Goal: Information Seeking & Learning: Learn about a topic

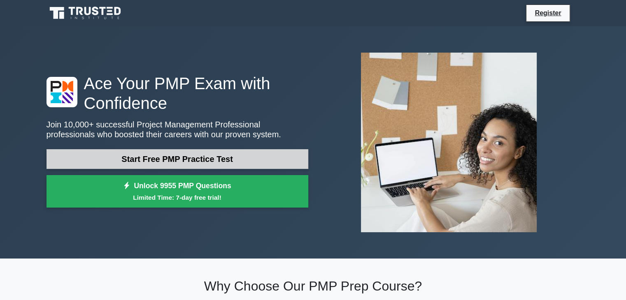
click at [181, 166] on link "Start Free PMP Practice Test" at bounding box center [177, 159] width 262 height 20
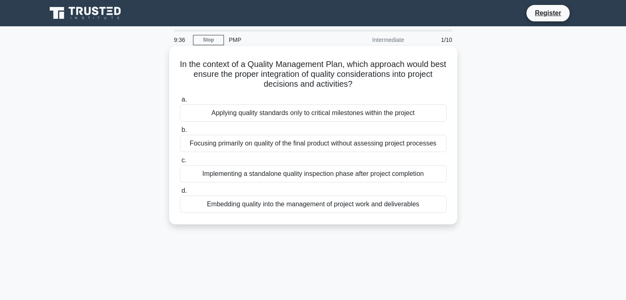
click at [332, 209] on div "Embedding quality into the management of project work and deliverables" at bounding box center [313, 204] width 267 height 17
click at [180, 194] on input "d. Embedding quality into the management of project work and deliverables" at bounding box center [180, 190] width 0 height 5
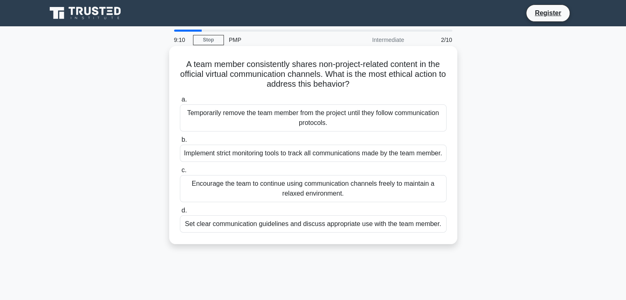
click at [344, 233] on div "Set clear communication guidelines and discuss appropriate use with the team me…" at bounding box center [313, 224] width 267 height 17
click at [180, 213] on input "d. Set clear communication guidelines and discuss appropriate use with the team…" at bounding box center [180, 210] width 0 height 5
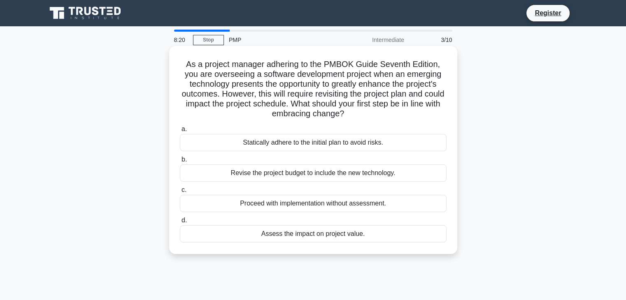
click at [286, 238] on div "Assess the impact on project value." at bounding box center [313, 233] width 267 height 17
click at [180, 223] on input "d. Assess the impact on project value." at bounding box center [180, 220] width 0 height 5
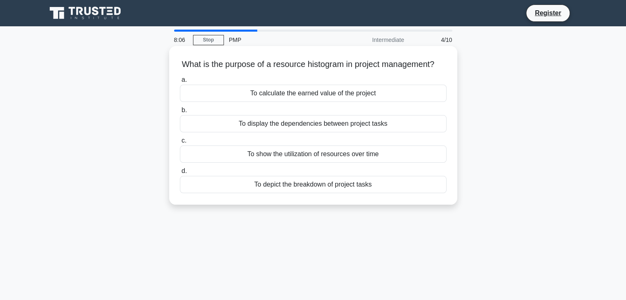
click at [229, 163] on div "To show the utilization of resources over time" at bounding box center [313, 154] width 267 height 17
click at [180, 144] on input "c. To show the utilization of resources over time" at bounding box center [180, 140] width 0 height 5
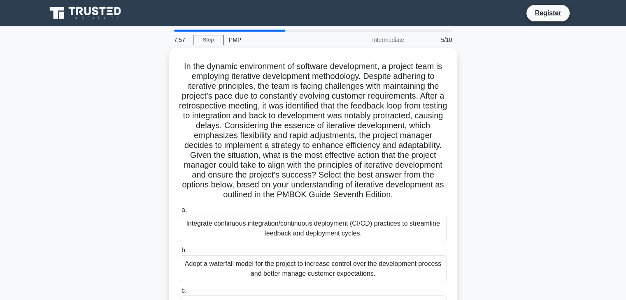
click at [546, 189] on div ".spinner_0XTQ{transform-origin:center;animation:spinner_y6GP .75s linear infini…" at bounding box center [313, 216] width 543 height 336
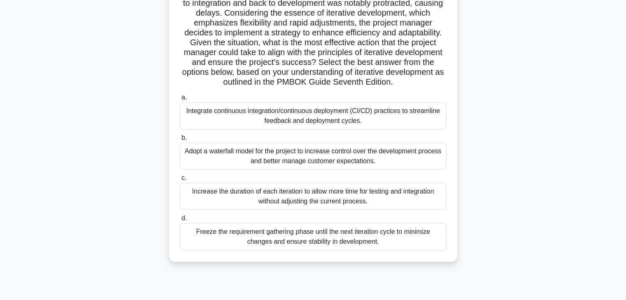
scroll to position [132, 0]
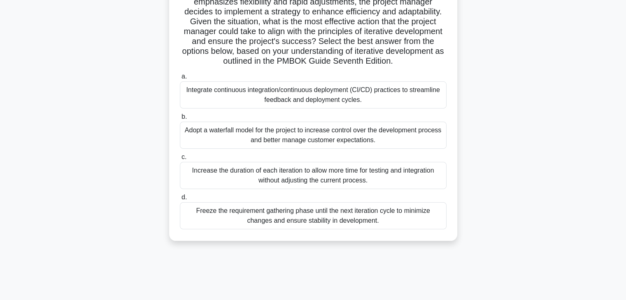
click at [377, 96] on div "Integrate continuous integration/continuous deployment (CI/CD) practices to str…" at bounding box center [313, 94] width 267 height 27
click at [180, 79] on input "a. Integrate continuous integration/continuous deployment (CI/CD) practices to …" at bounding box center [180, 76] width 0 height 5
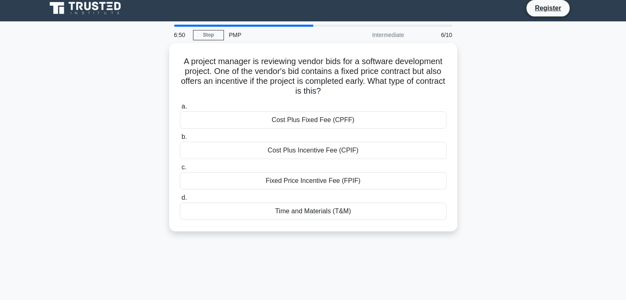
scroll to position [0, 0]
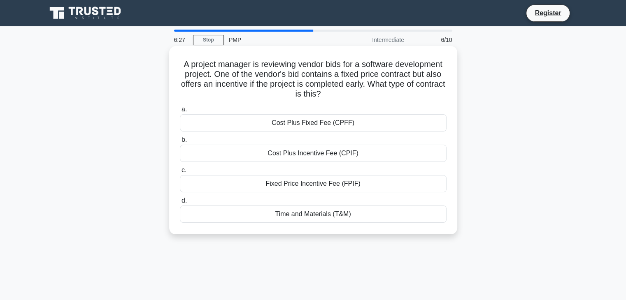
click at [369, 181] on div "Fixed Price Incentive Fee (FPIF)" at bounding box center [313, 183] width 267 height 17
click at [180, 173] on input "c. Fixed Price Incentive Fee (FPIF)" at bounding box center [180, 170] width 0 height 5
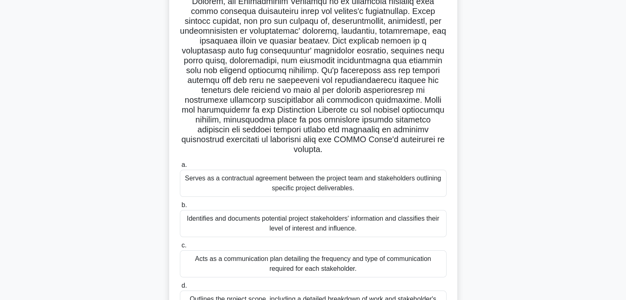
scroll to position [82, 0]
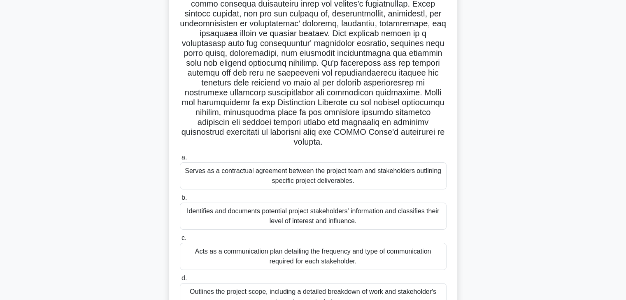
click at [502, 182] on div ".spinner_0XTQ{transform-origin:center;animation:spinner_y6GP .75s linear infini…" at bounding box center [313, 149] width 543 height 366
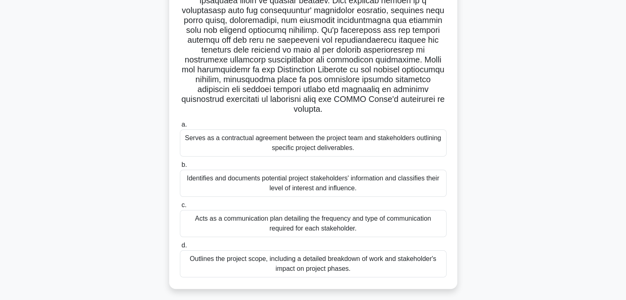
scroll to position [115, 0]
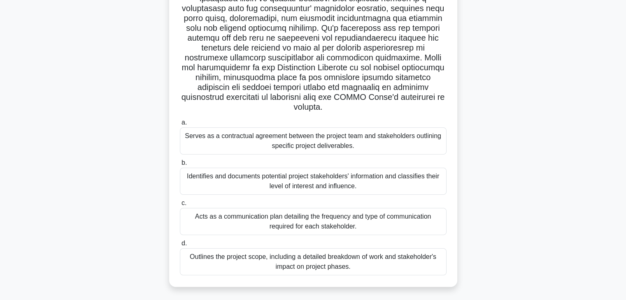
click at [366, 187] on div "Identifies and documents potential project stakeholders' information and classi…" at bounding box center [313, 181] width 267 height 27
click at [180, 166] on input "b. Identifies and documents potential project stakeholders' information and cla…" at bounding box center [180, 162] width 0 height 5
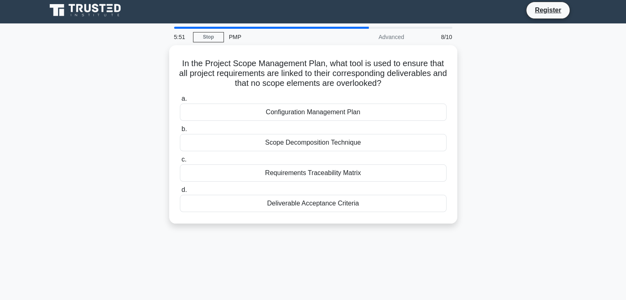
scroll to position [0, 0]
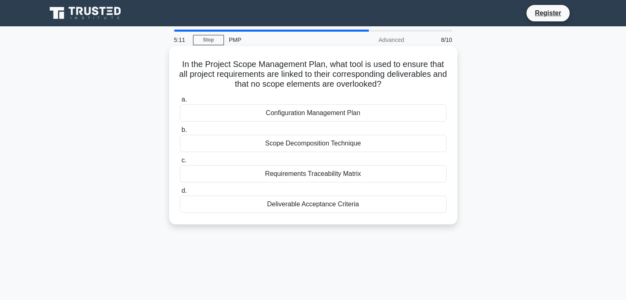
click at [299, 178] on div "Requirements Traceability Matrix" at bounding box center [313, 173] width 267 height 17
click at [180, 163] on input "c. Requirements Traceability Matrix" at bounding box center [180, 160] width 0 height 5
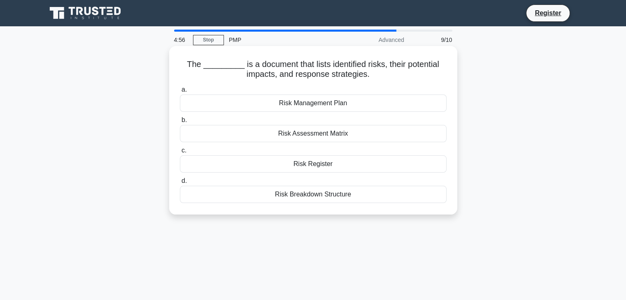
click at [303, 165] on div "Risk Register" at bounding box center [313, 163] width 267 height 17
click at [180, 153] on input "c. Risk Register" at bounding box center [180, 150] width 0 height 5
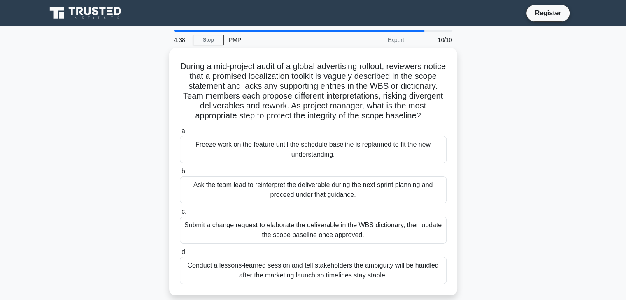
click at [495, 116] on div "During a mid-project audit of a global advertising rollout, reviewers notice th…" at bounding box center [313, 176] width 543 height 257
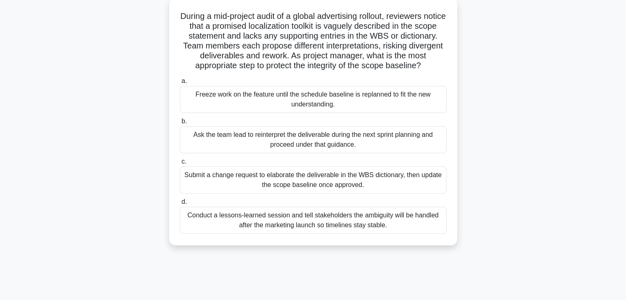
scroll to position [49, 0]
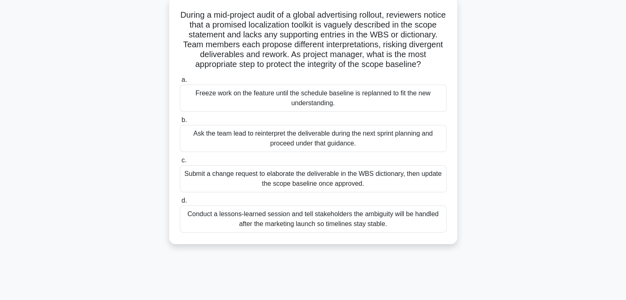
click at [348, 192] on div "Submit a change request to elaborate the deliverable in the WBS dictionary, the…" at bounding box center [313, 178] width 267 height 27
click at [180, 163] on input "c. Submit a change request to elaborate the deliverable in the WBS dictionary, …" at bounding box center [180, 160] width 0 height 5
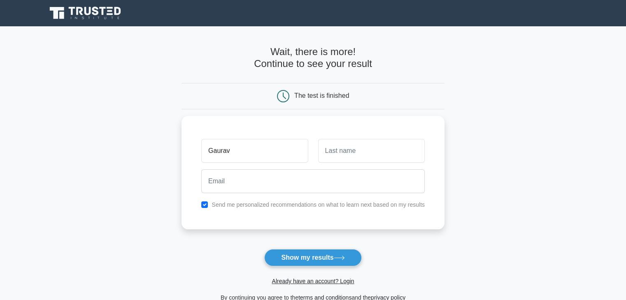
type input "Gaurav"
type input "Sethi"
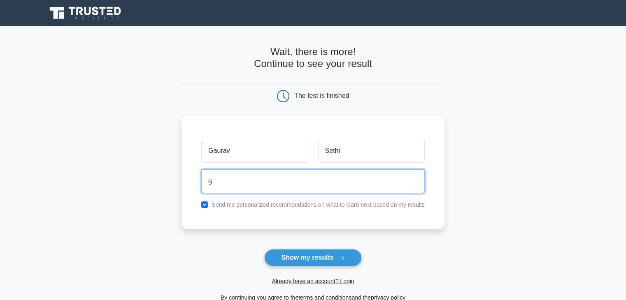
type input "gauravin2007@gmail.com"
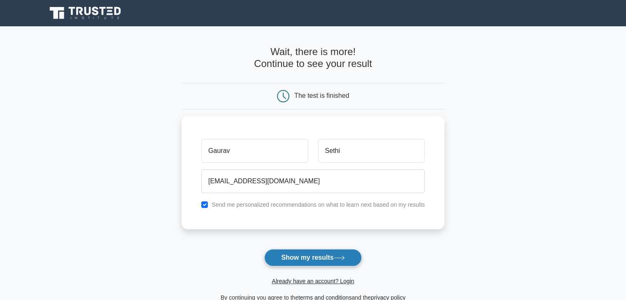
click at [329, 255] on button "Show my results" at bounding box center [312, 257] width 97 height 17
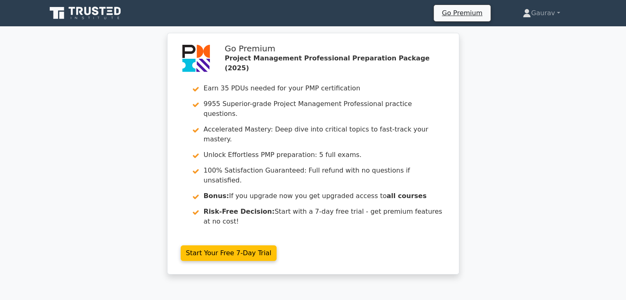
click at [489, 130] on div "Go Premium Project Management Professional Preparation Package (2025) Earn 35 P…" at bounding box center [313, 159] width 626 height 252
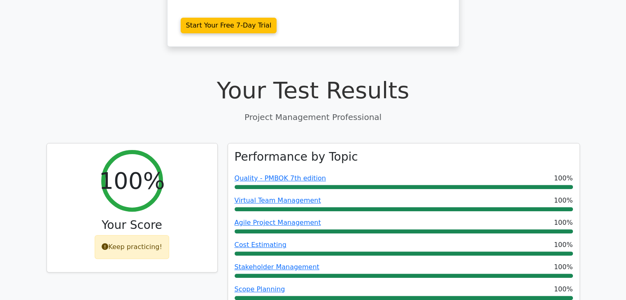
scroll to position [280, 0]
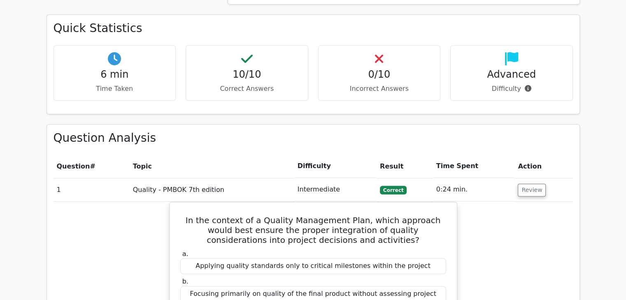
scroll to position [576, 0]
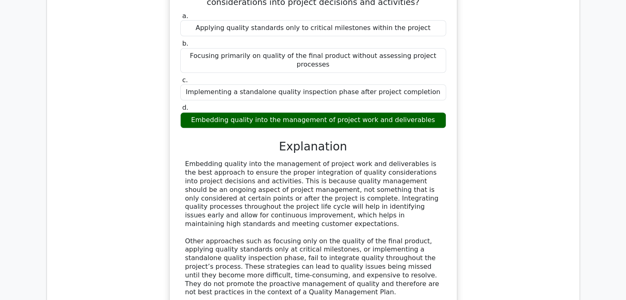
scroll to position [806, 0]
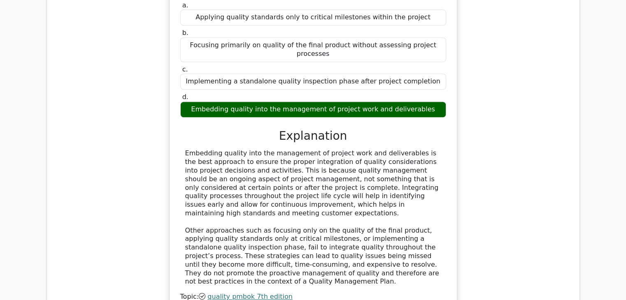
click at [574, 219] on div "Question Analysis Question # Topic Difficulty Result Time Spent Action 1 Qualit…" at bounding box center [313, 229] width 532 height 707
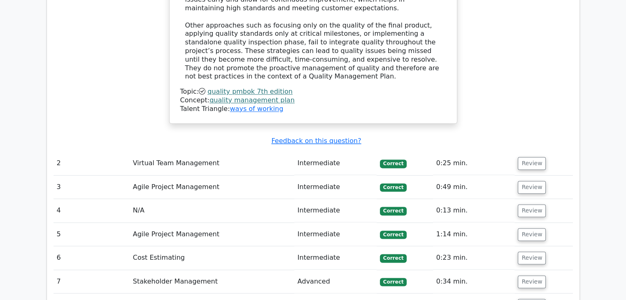
scroll to position [1029, 0]
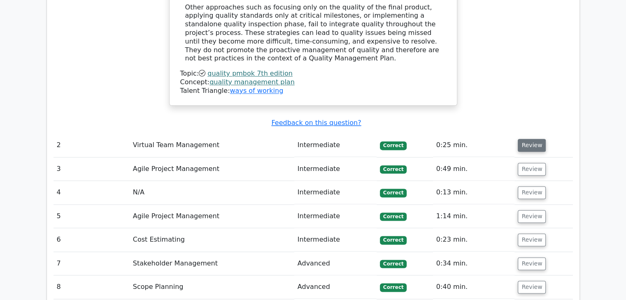
click at [522, 139] on button "Review" at bounding box center [531, 145] width 28 height 13
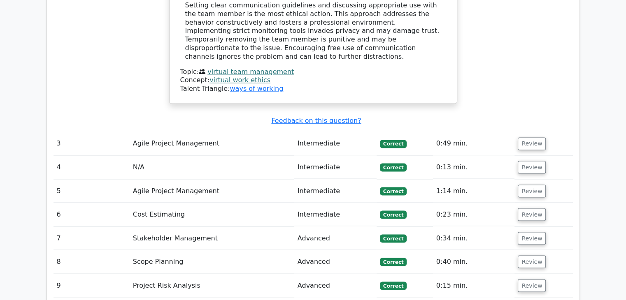
scroll to position [1391, 0]
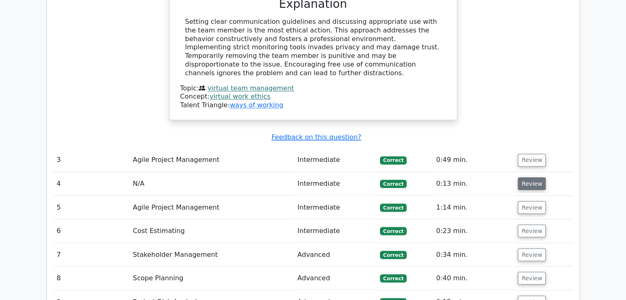
click at [531, 177] on button "Review" at bounding box center [531, 183] width 28 height 13
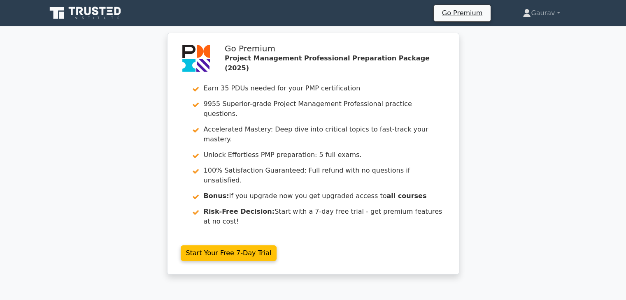
scroll to position [0, 0]
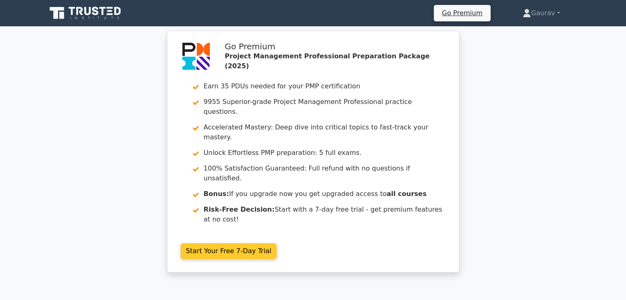
click at [225, 243] on link "Start Your Free 7-Day Trial" at bounding box center [229, 251] width 96 height 16
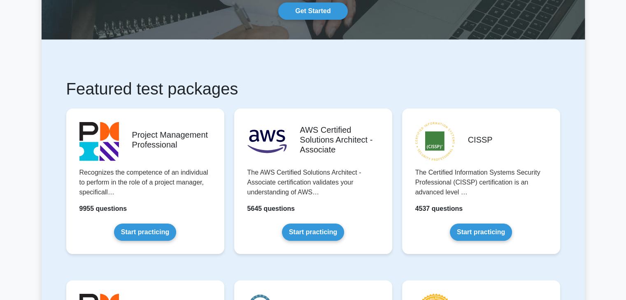
scroll to position [115, 0]
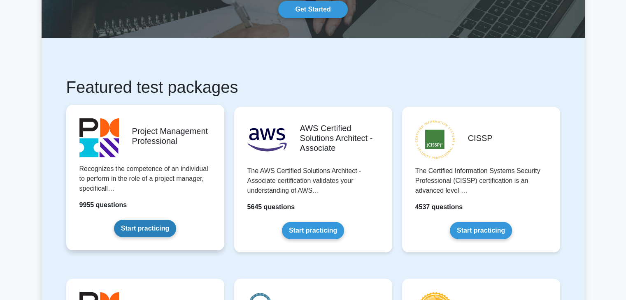
click at [145, 228] on link "Start practicing" at bounding box center [145, 228] width 62 height 17
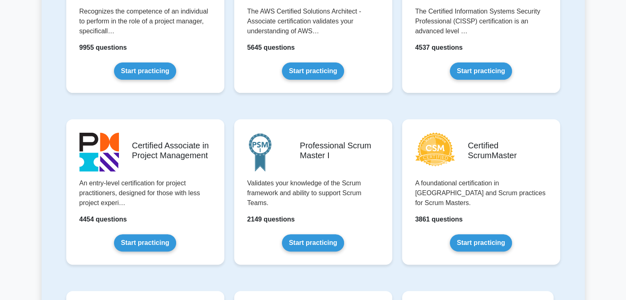
scroll to position [399, 0]
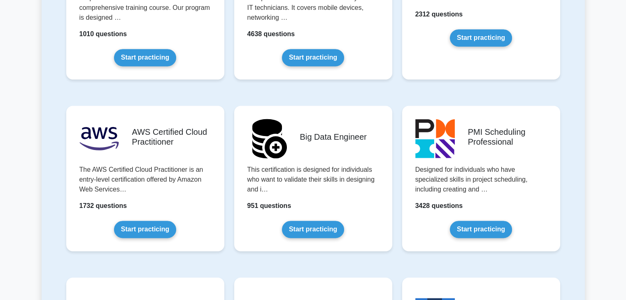
scroll to position [1321, 0]
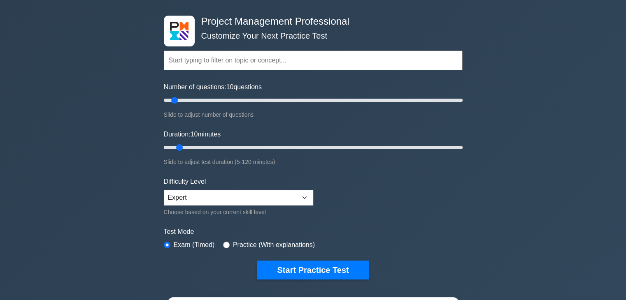
scroll to position [109, 0]
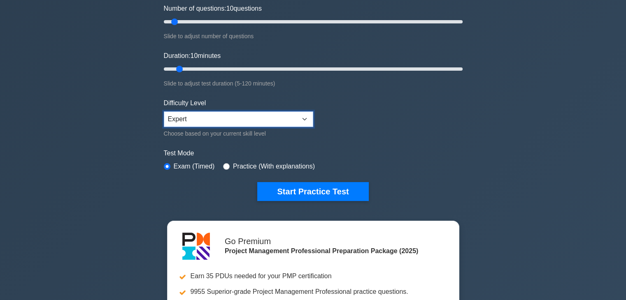
click at [305, 121] on select "Beginner Intermediate Expert" at bounding box center [238, 119] width 149 height 16
select select "beginner"
click at [164, 111] on select "Beginner Intermediate Expert" at bounding box center [238, 119] width 149 height 16
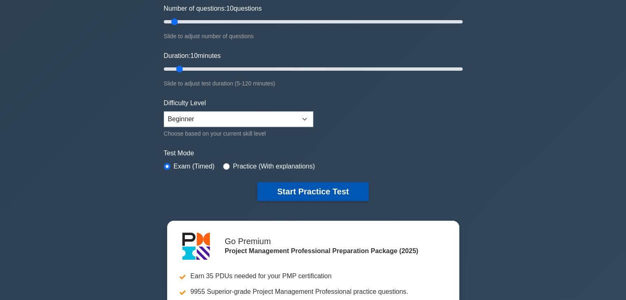
click at [311, 190] on button "Start Practice Test" at bounding box center [312, 191] width 111 height 19
